Goal: Book appointment/travel/reservation

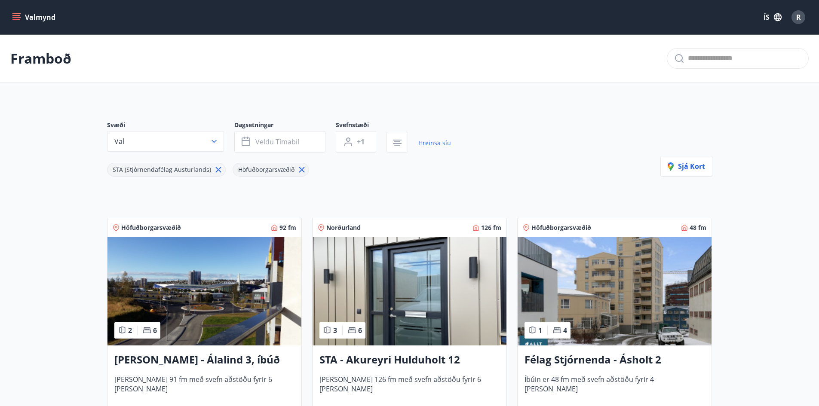
drag, startPoint x: 215, startPoint y: 172, endPoint x: 242, endPoint y: 176, distance: 27.7
click at [214, 172] on icon at bounding box center [218, 169] width 9 height 9
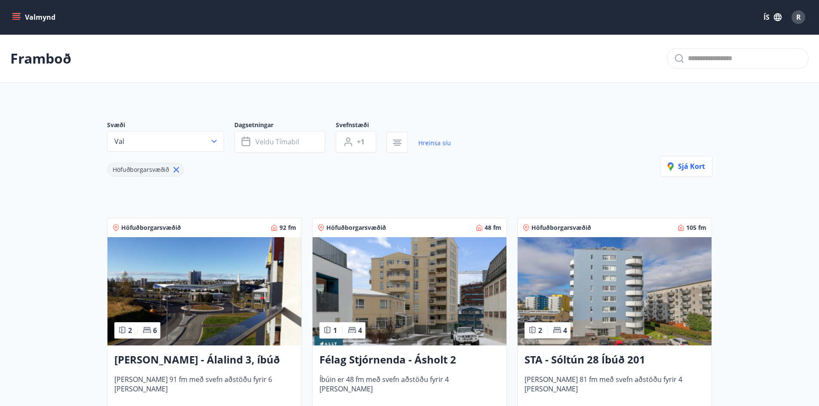
click at [176, 168] on icon at bounding box center [175, 169] width 9 height 9
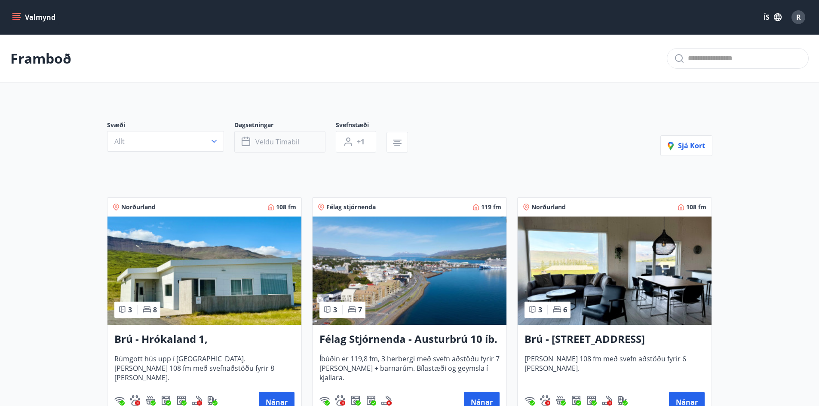
click at [296, 142] on span "Veldu tímabil" at bounding box center [277, 141] width 44 height 9
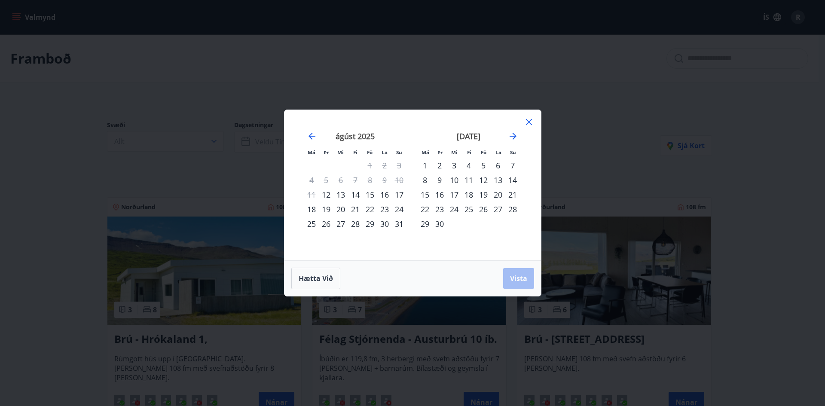
drag, startPoint x: 369, startPoint y: 208, endPoint x: 378, endPoint y: 207, distance: 9.5
click at [368, 208] on div "22" at bounding box center [370, 209] width 15 height 15
click at [398, 207] on div "24" at bounding box center [399, 209] width 15 height 15
click at [516, 281] on span "Vista" at bounding box center [518, 278] width 17 height 9
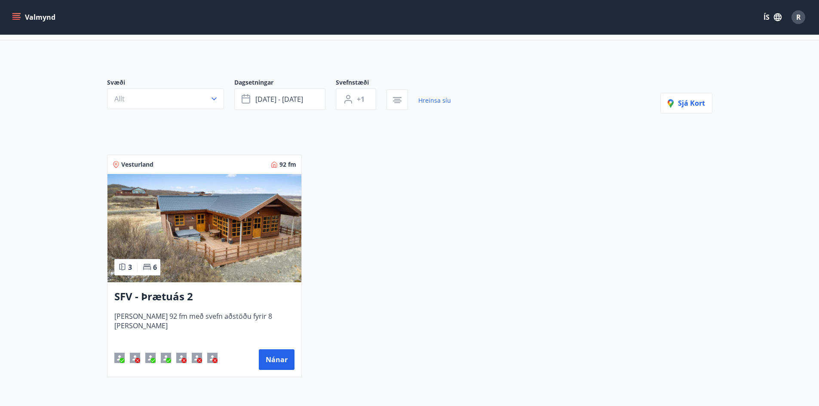
scroll to position [127, 0]
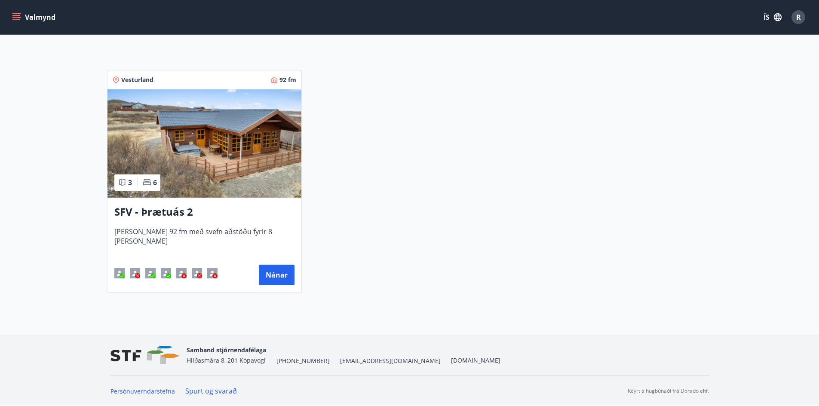
click at [197, 159] on img at bounding box center [204, 143] width 194 height 108
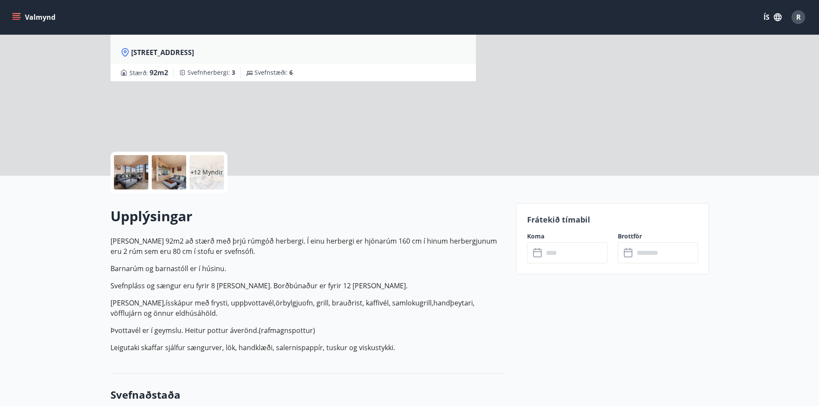
scroll to position [129, 0]
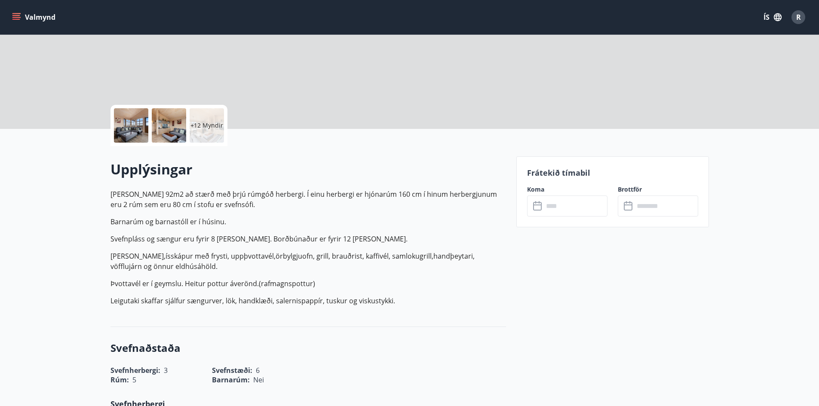
click at [568, 205] on input "text" at bounding box center [575, 206] width 64 height 21
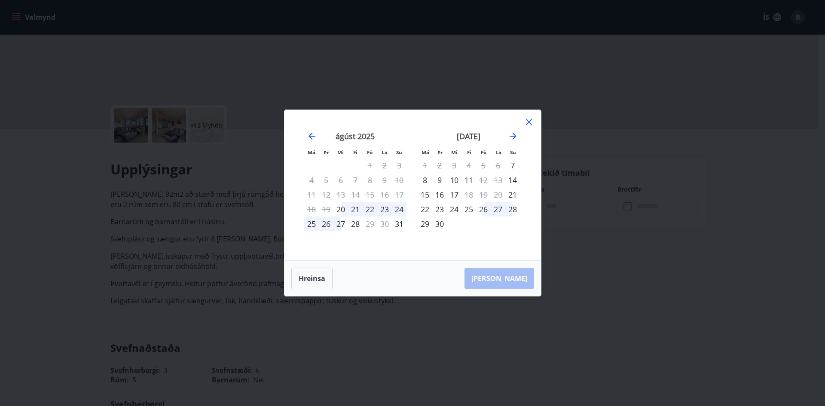
click at [367, 208] on div "22" at bounding box center [370, 209] width 15 height 15
click at [340, 226] on div "27" at bounding box center [340, 224] width 15 height 15
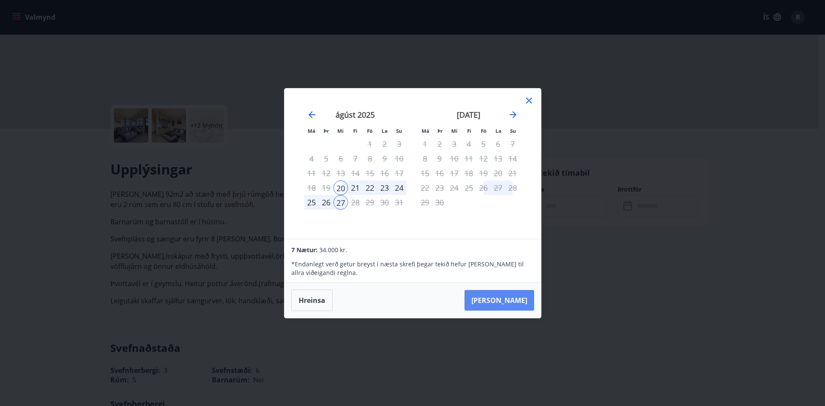
click at [503, 301] on button "[PERSON_NAME]" at bounding box center [500, 300] width 70 height 21
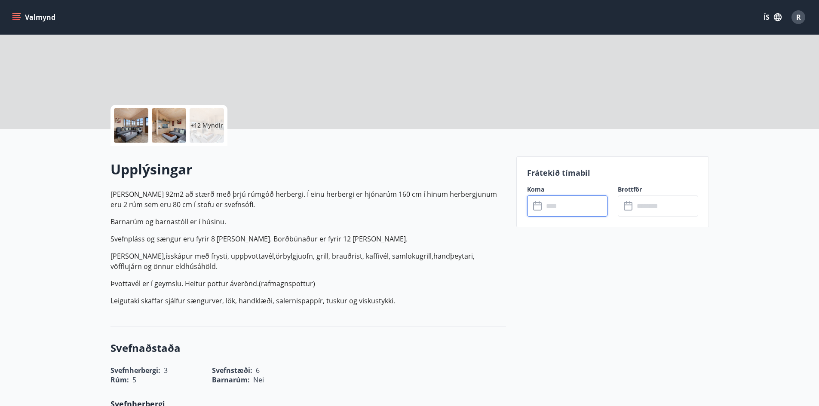
type input "******"
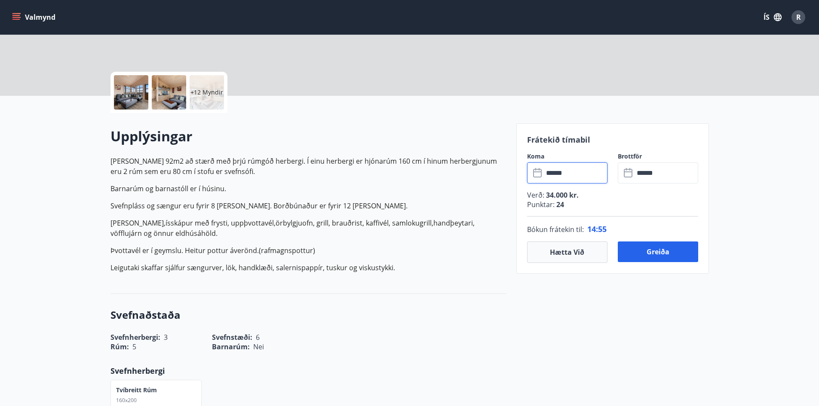
scroll to position [43, 0]
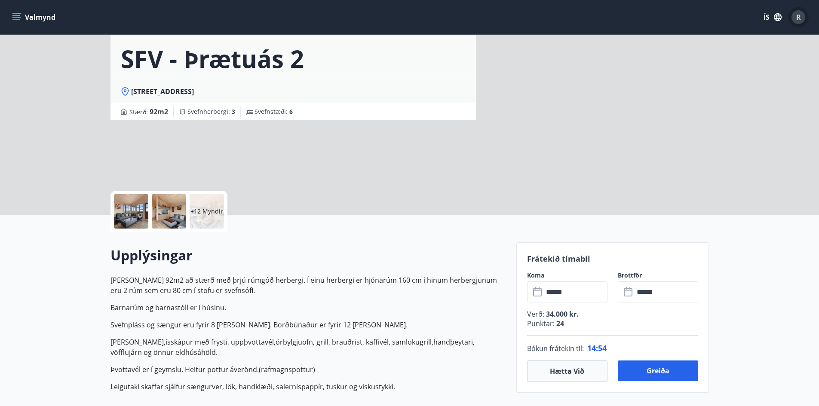
click at [794, 19] on div "R" at bounding box center [798, 17] width 14 height 14
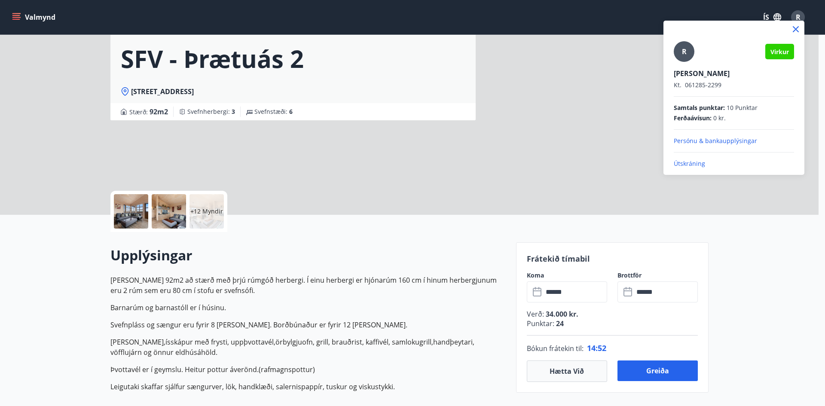
click at [773, 272] on div at bounding box center [412, 203] width 825 height 406
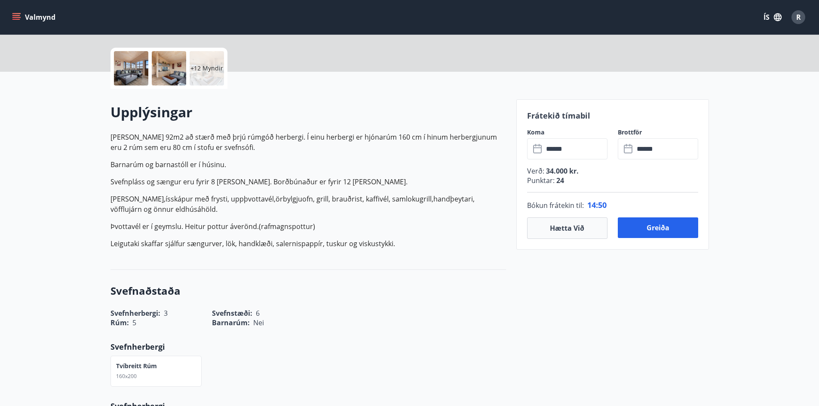
scroll to position [215, 0]
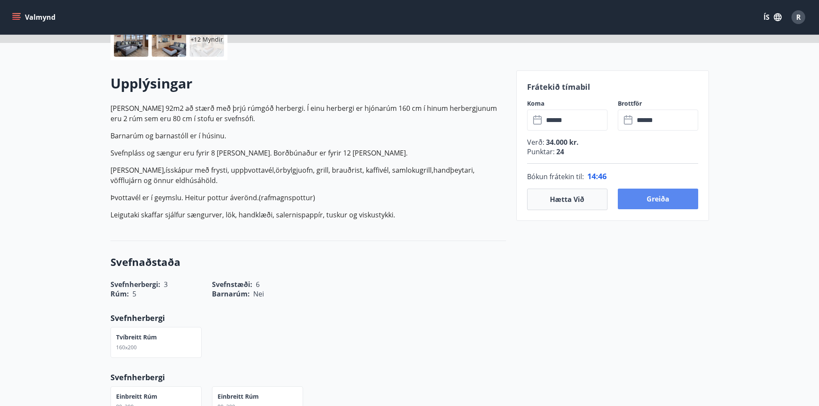
click at [646, 196] on button "Greiða" at bounding box center [657, 199] width 80 height 21
